Goal: Find specific page/section: Find specific page/section

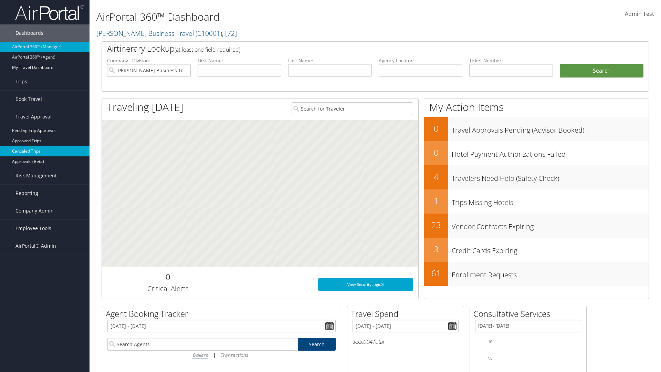
click at [45, 151] on link "Canceled Trips" at bounding box center [45, 151] width 90 height 10
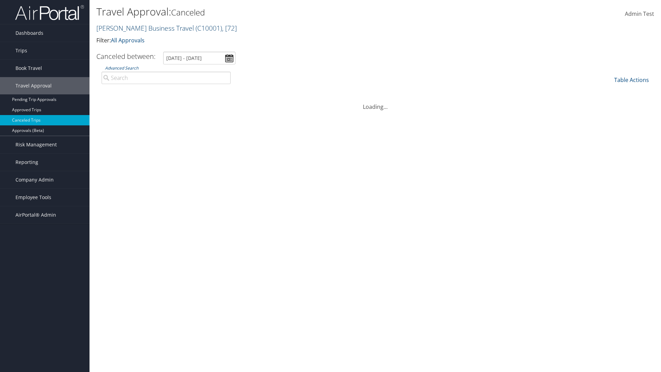
click at [142, 28] on link "[PERSON_NAME] Business Travel ( C10001 ) , [ 72 ]" at bounding box center [166, 27] width 140 height 9
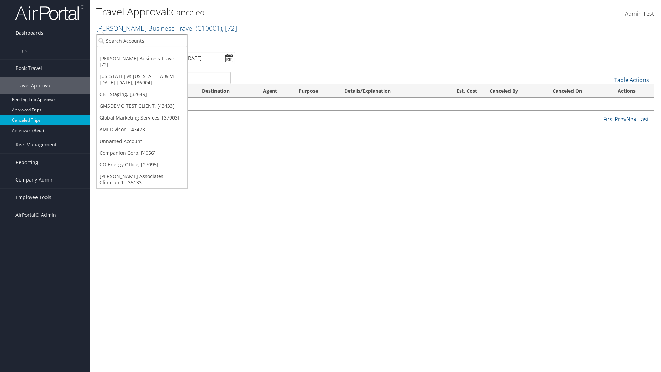
click at [142, 41] on input "search" at bounding box center [142, 40] width 91 height 13
type input "GLOBAL MARKETING SERVICES"
click at [148, 53] on div "Global Marketing Services (301946), [37903]" at bounding box center [148, 53] width 111 height 6
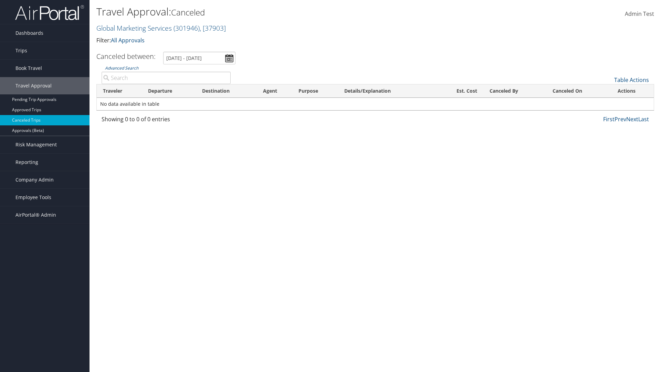
click at [166, 77] on input "Advanced Search" at bounding box center [166, 78] width 129 height 12
type input "No data available in table"
